Goal: Entertainment & Leisure: Consume media (video, audio)

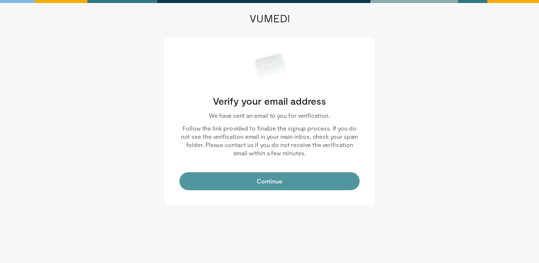
click at [235, 186] on button "Continue" at bounding box center [269, 181] width 180 height 18
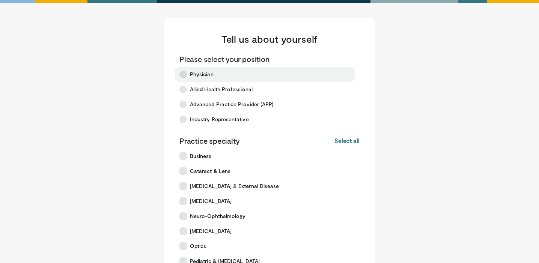
click at [207, 71] on span "Physician" at bounding box center [202, 75] width 24 height 8
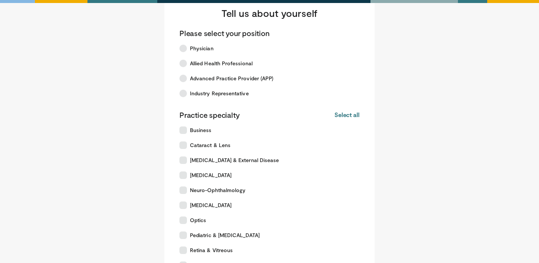
scroll to position [75, 0]
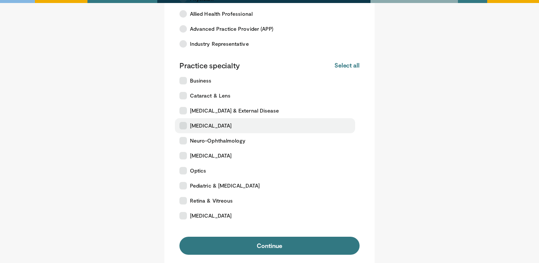
click at [227, 129] on label "Glaucoma" at bounding box center [265, 125] width 180 height 15
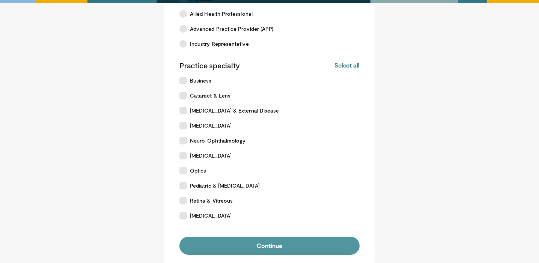
click at [264, 248] on button "Continue" at bounding box center [269, 246] width 180 height 18
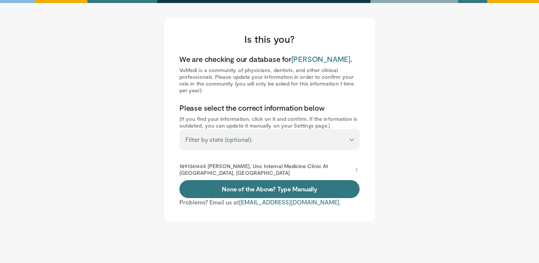
click at [270, 140] on select "**********" at bounding box center [269, 136] width 180 height 14
click at [217, 141] on select "**********" at bounding box center [269, 136] width 180 height 14
select select "**"
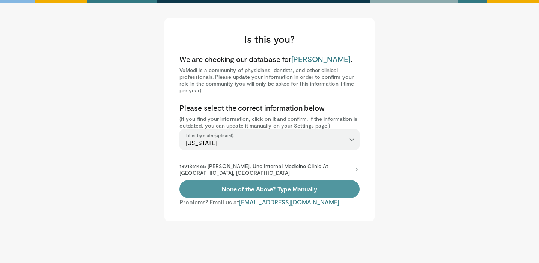
click at [230, 193] on link "None of the Above? Type Manually" at bounding box center [269, 189] width 180 height 18
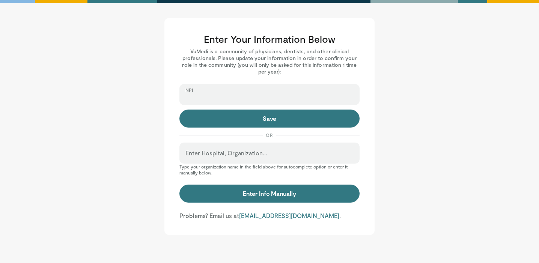
click at [261, 101] on input "NPI" at bounding box center [269, 98] width 168 height 8
paste input "**********"
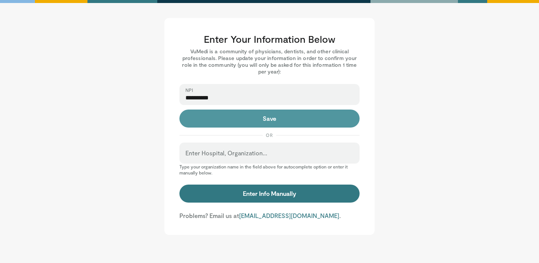
type input "**********"
click at [254, 122] on button "Save" at bounding box center [269, 119] width 180 height 18
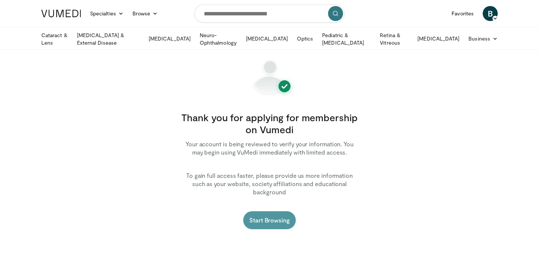
click at [265, 214] on link "Start Browsing" at bounding box center [269, 220] width 53 height 18
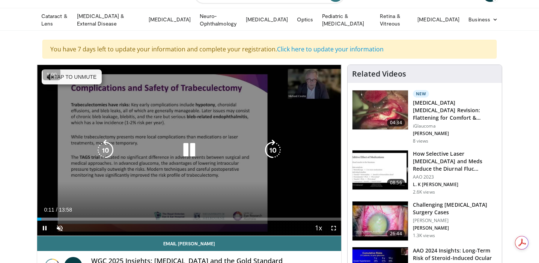
scroll to position [23, 0]
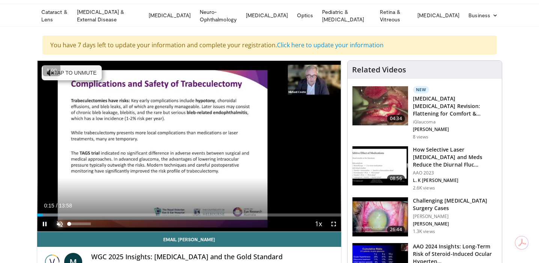
click at [61, 222] on span "Video Player" at bounding box center [59, 224] width 15 height 15
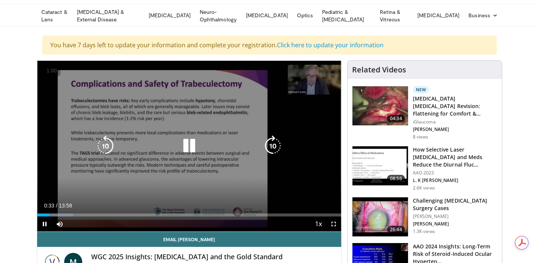
click at [183, 143] on icon "Video Player" at bounding box center [189, 146] width 21 height 21
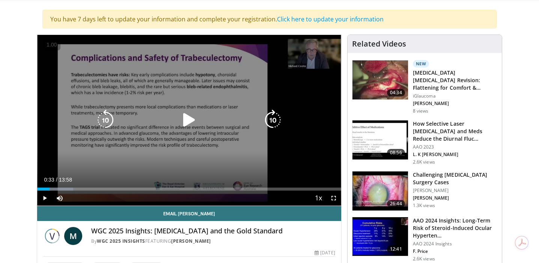
scroll to position [50, 0]
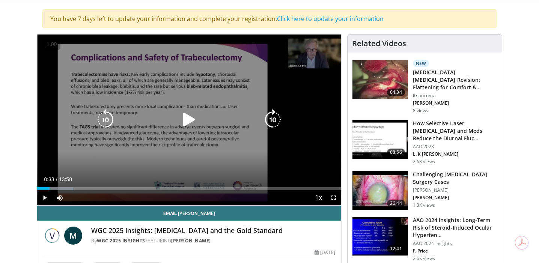
click at [184, 126] on icon "Video Player" at bounding box center [189, 119] width 21 height 21
click at [238, 93] on div "10 seconds Tap to unmute" at bounding box center [189, 120] width 304 height 171
click at [202, 70] on div "10 seconds Tap to unmute" at bounding box center [189, 120] width 304 height 171
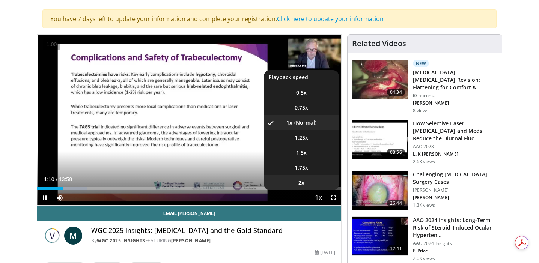
click at [309, 183] on li "2x" at bounding box center [301, 182] width 75 height 15
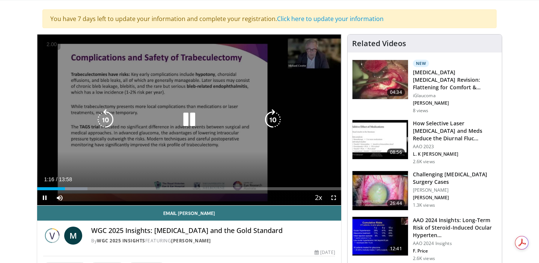
click at [253, 176] on div "Current Time 1:16 / Duration 13:58" at bounding box center [189, 179] width 304 height 7
click at [185, 116] on icon "Video Player" at bounding box center [189, 119] width 21 height 21
click at [157, 123] on div "Video Player" at bounding box center [189, 119] width 182 height 15
click at [195, 115] on icon "Video Player" at bounding box center [189, 119] width 21 height 21
click at [165, 110] on div "10 seconds Tap to unmute" at bounding box center [189, 120] width 304 height 171
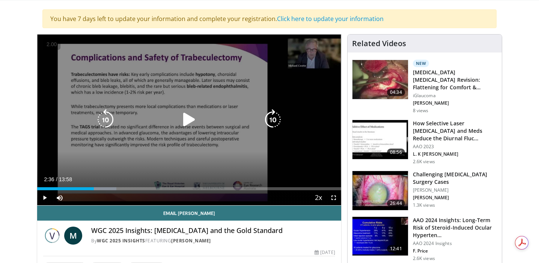
click at [168, 111] on div "10 seconds Tap to unmute" at bounding box center [189, 120] width 304 height 171
click at [60, 108] on div "10 seconds Tap to unmute" at bounding box center [189, 120] width 304 height 171
click at [146, 152] on div "10 seconds Tap to unmute" at bounding box center [189, 120] width 304 height 171
click at [83, 142] on div "10 seconds Tap to unmute" at bounding box center [189, 120] width 304 height 171
click at [110, 155] on div "10 seconds Tap to unmute" at bounding box center [189, 120] width 304 height 171
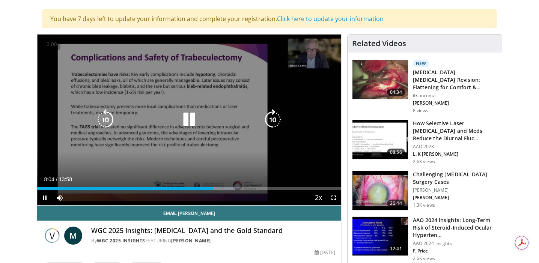
click at [196, 119] on icon "Video Player" at bounding box center [189, 119] width 21 height 21
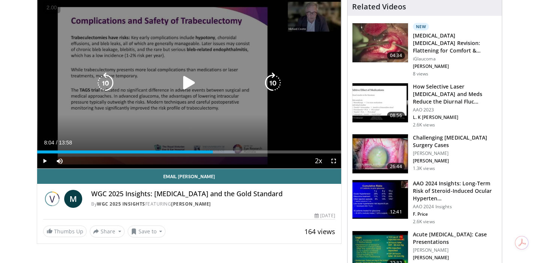
scroll to position [92, 0]
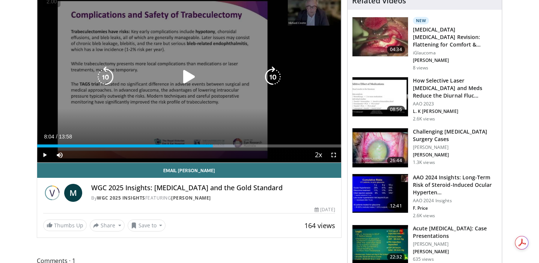
click at [266, 60] on div "10 seconds Tap to unmute" at bounding box center [189, 77] width 304 height 171
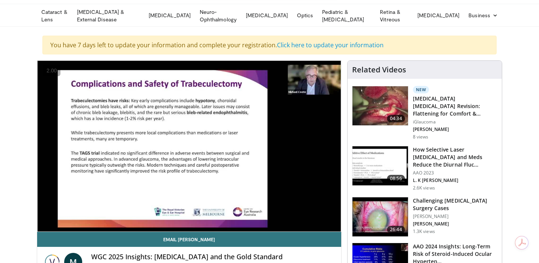
scroll to position [27, 0]
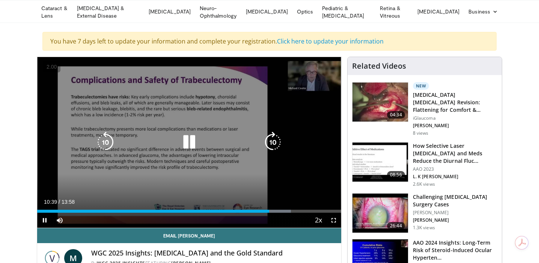
click at [59, 157] on div "10 seconds Tap to unmute" at bounding box center [189, 142] width 304 height 171
click at [195, 137] on icon "Video Player" at bounding box center [189, 142] width 21 height 21
click at [266, 189] on div "10 seconds Tap to unmute" at bounding box center [189, 142] width 304 height 171
click at [236, 171] on div "10 seconds Tap to unmute" at bounding box center [189, 142] width 304 height 171
click at [259, 169] on div "10 seconds Tap to unmute" at bounding box center [189, 142] width 304 height 171
